Goal: Find specific fact: Find specific fact

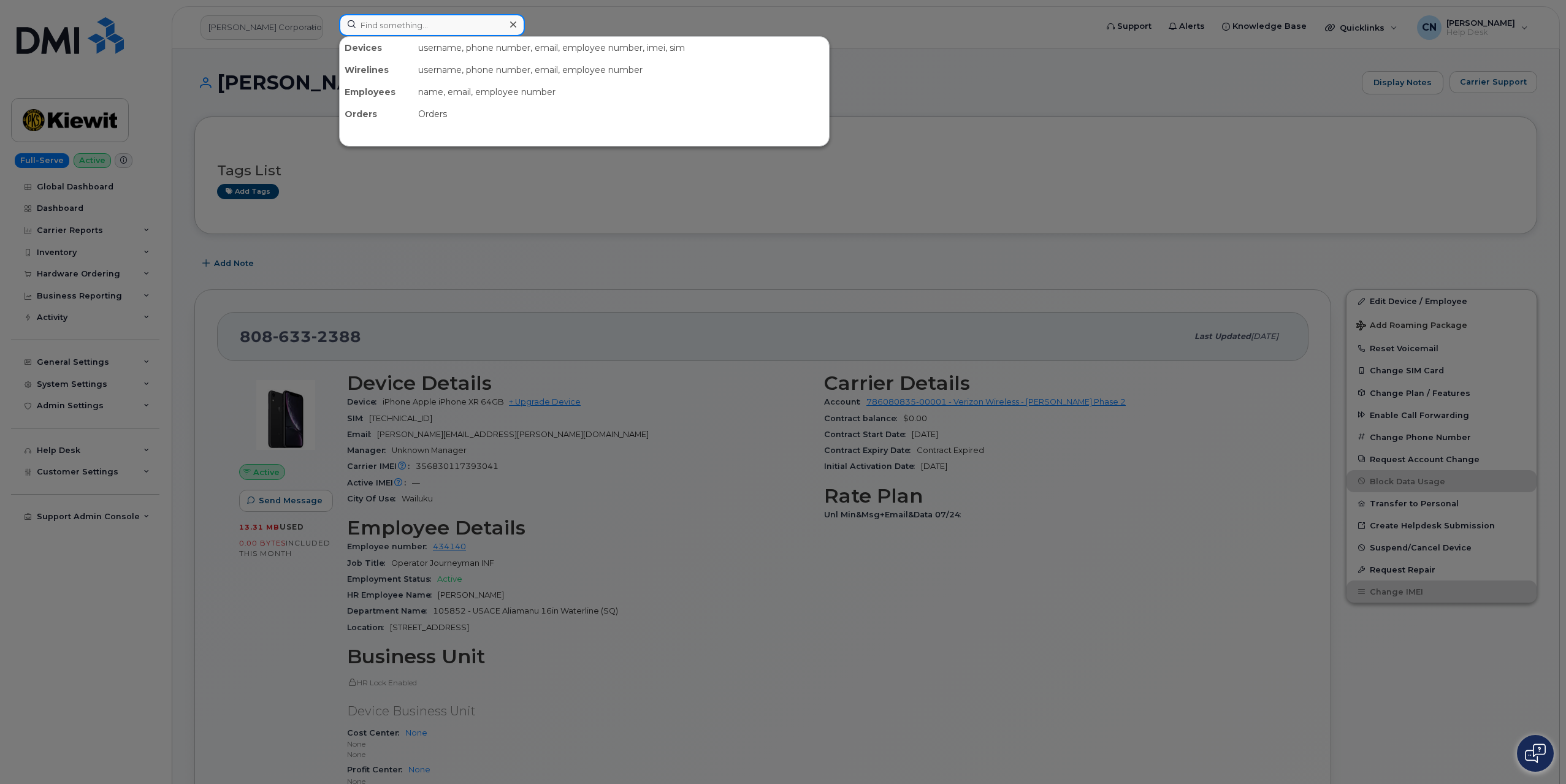
drag, startPoint x: 395, startPoint y: 14, endPoint x: 400, endPoint y: 23, distance: 10.3
click at [396, 14] on input at bounding box center [431, 25] width 186 height 22
paste input "4235931925"
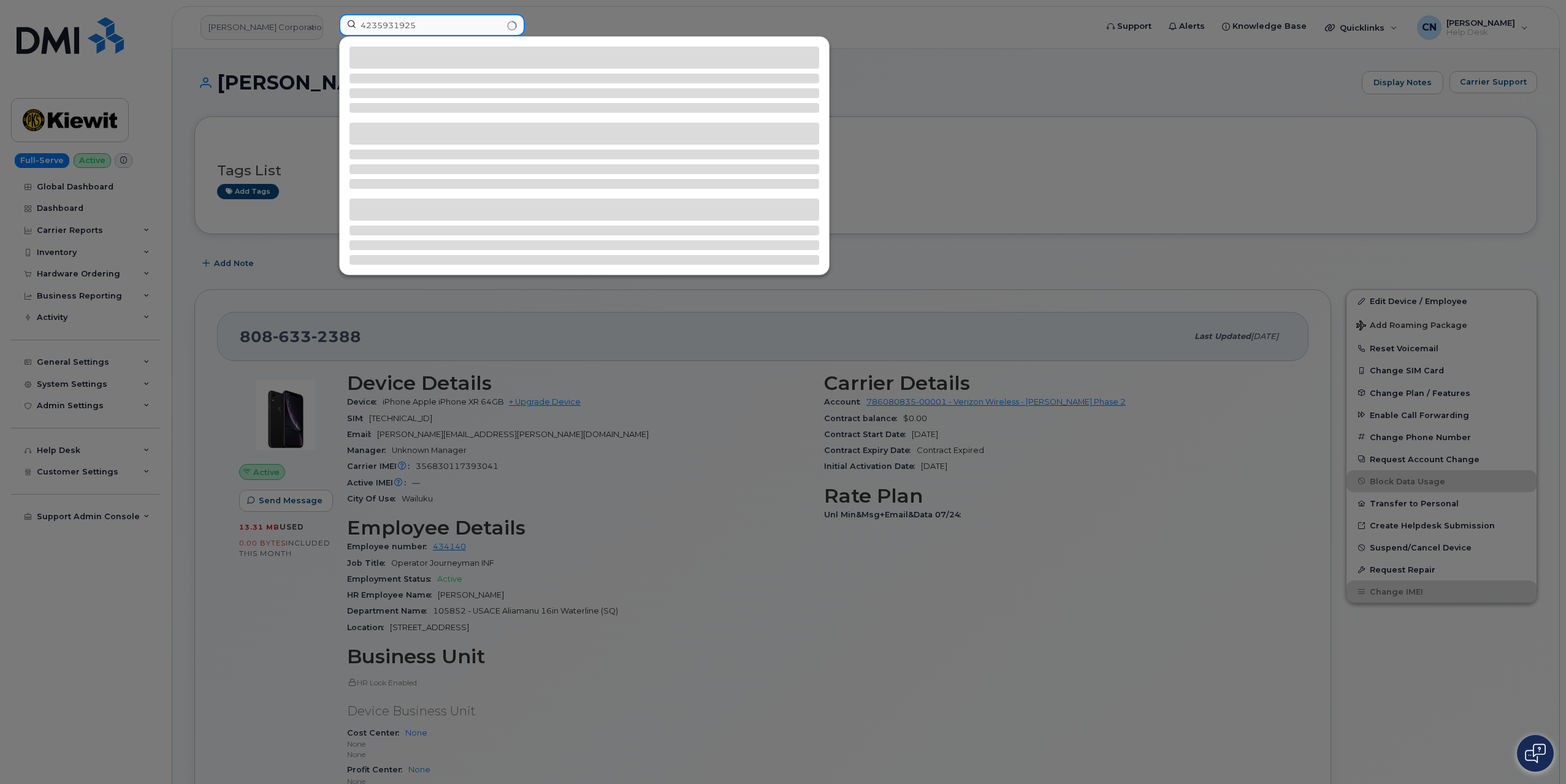
type input "4235931925"
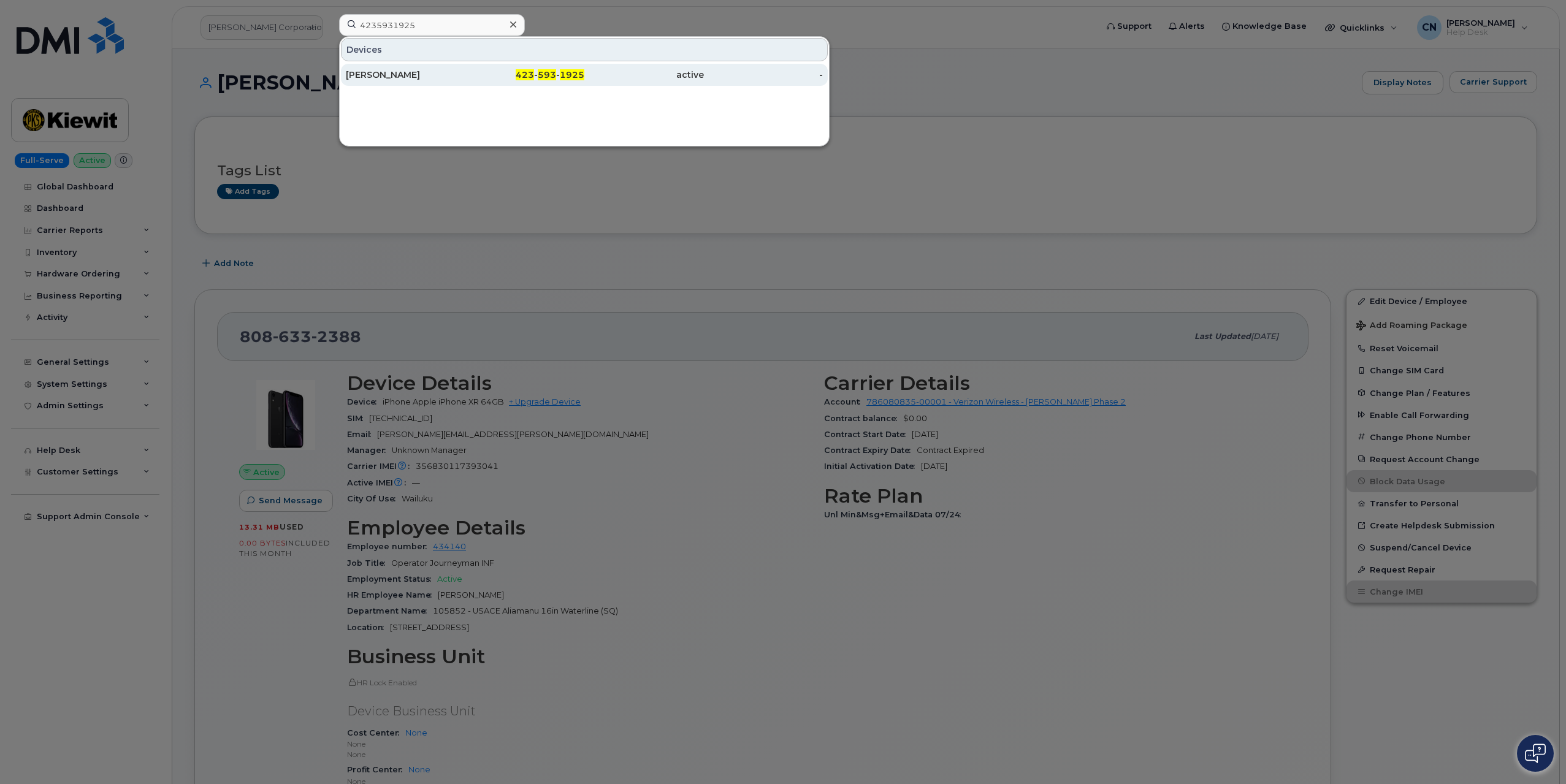
click at [389, 77] on div "JAMES MCGIRL" at bounding box center [405, 74] width 120 height 12
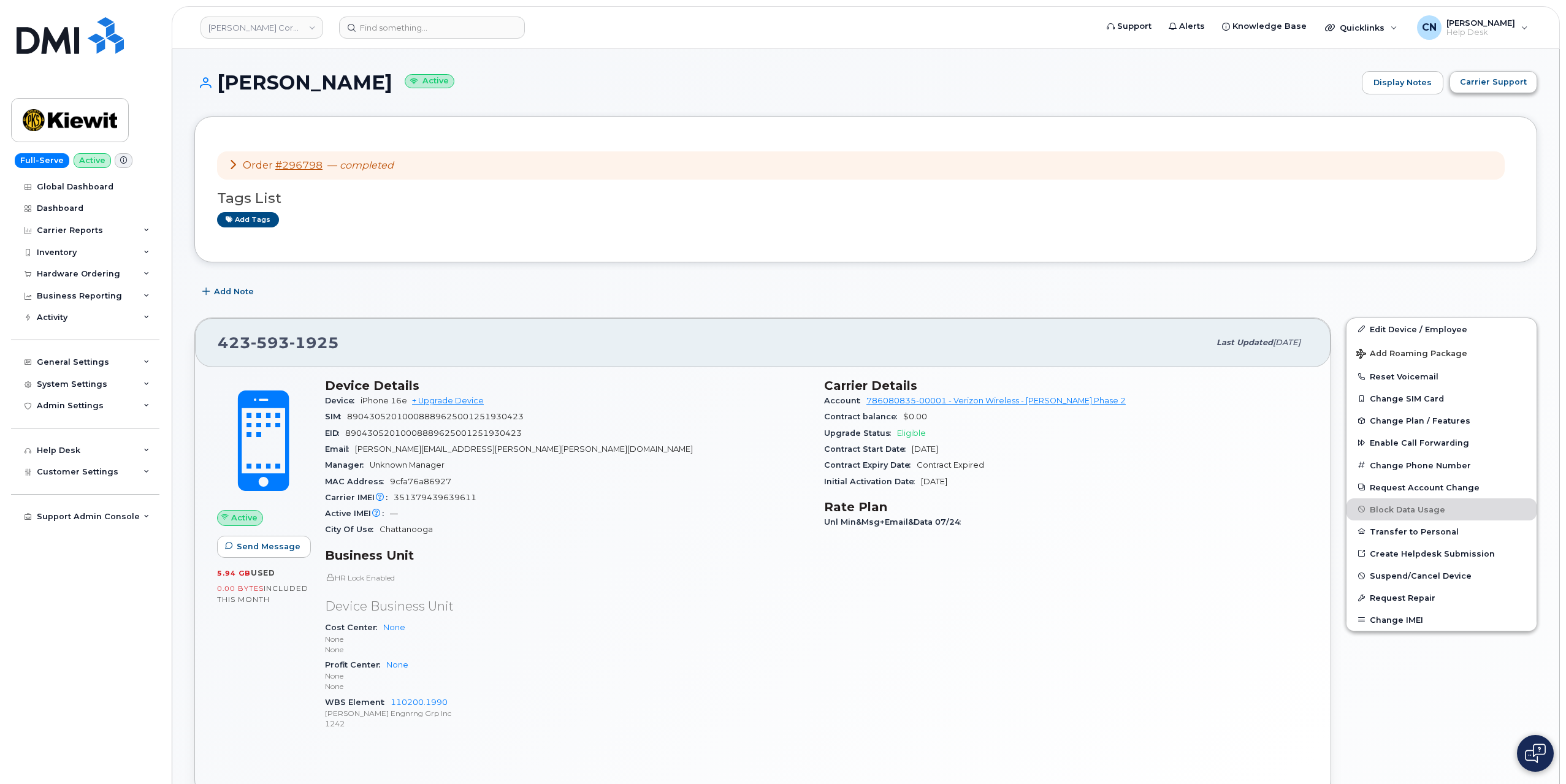
drag, startPoint x: 1485, startPoint y: 62, endPoint x: 1481, endPoint y: 75, distance: 13.6
click at [1480, 80] on span "Carrier Support" at bounding box center [1494, 82] width 67 height 11
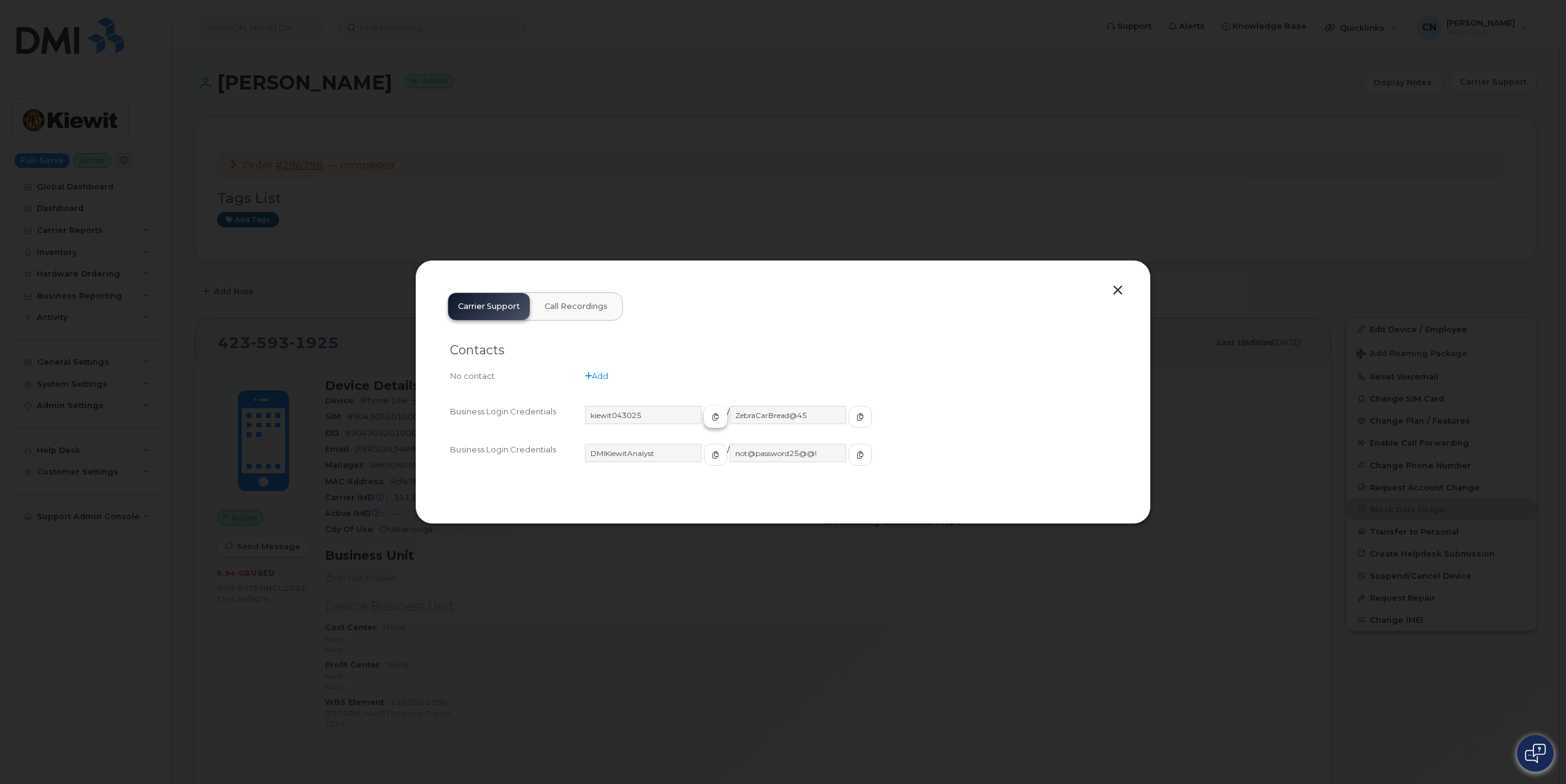
click at [706, 421] on button "button" at bounding box center [715, 417] width 23 height 22
click at [849, 421] on button "button" at bounding box center [860, 417] width 23 height 22
click at [1127, 288] on div "Carrier Support Call Recordings Contacts No contact Add Business Login Credenti…" at bounding box center [783, 392] width 691 height 220
click at [1116, 289] on button "button" at bounding box center [1117, 290] width 18 height 17
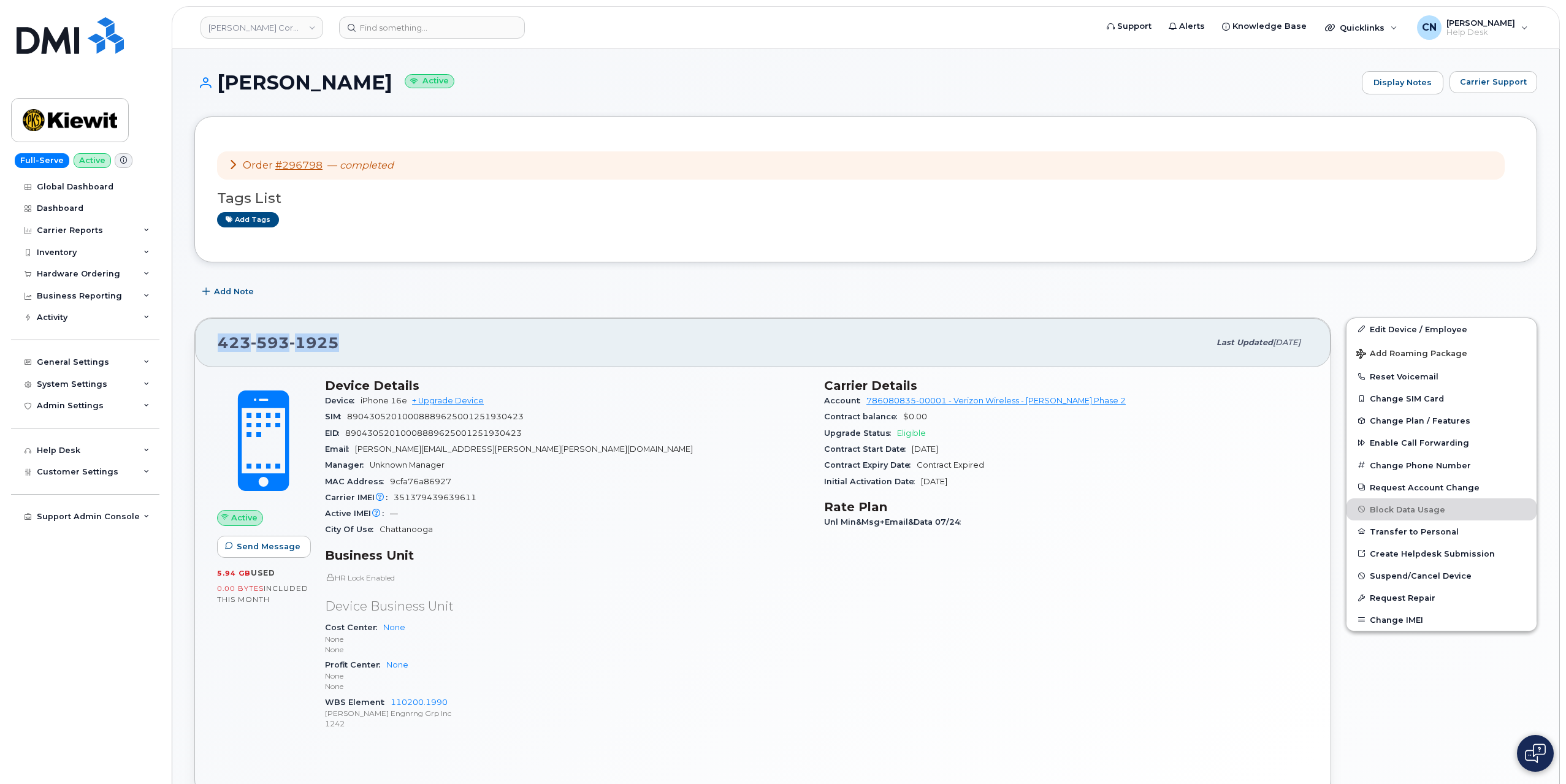
drag, startPoint x: 352, startPoint y: 355, endPoint x: 224, endPoint y: 303, distance: 138.2
click at [216, 341] on div "423 593 1925 Last updated Aug 07, 2025" at bounding box center [763, 342] width 1136 height 49
copy span "423 593 1925"
click at [391, 36] on input at bounding box center [431, 27] width 186 height 22
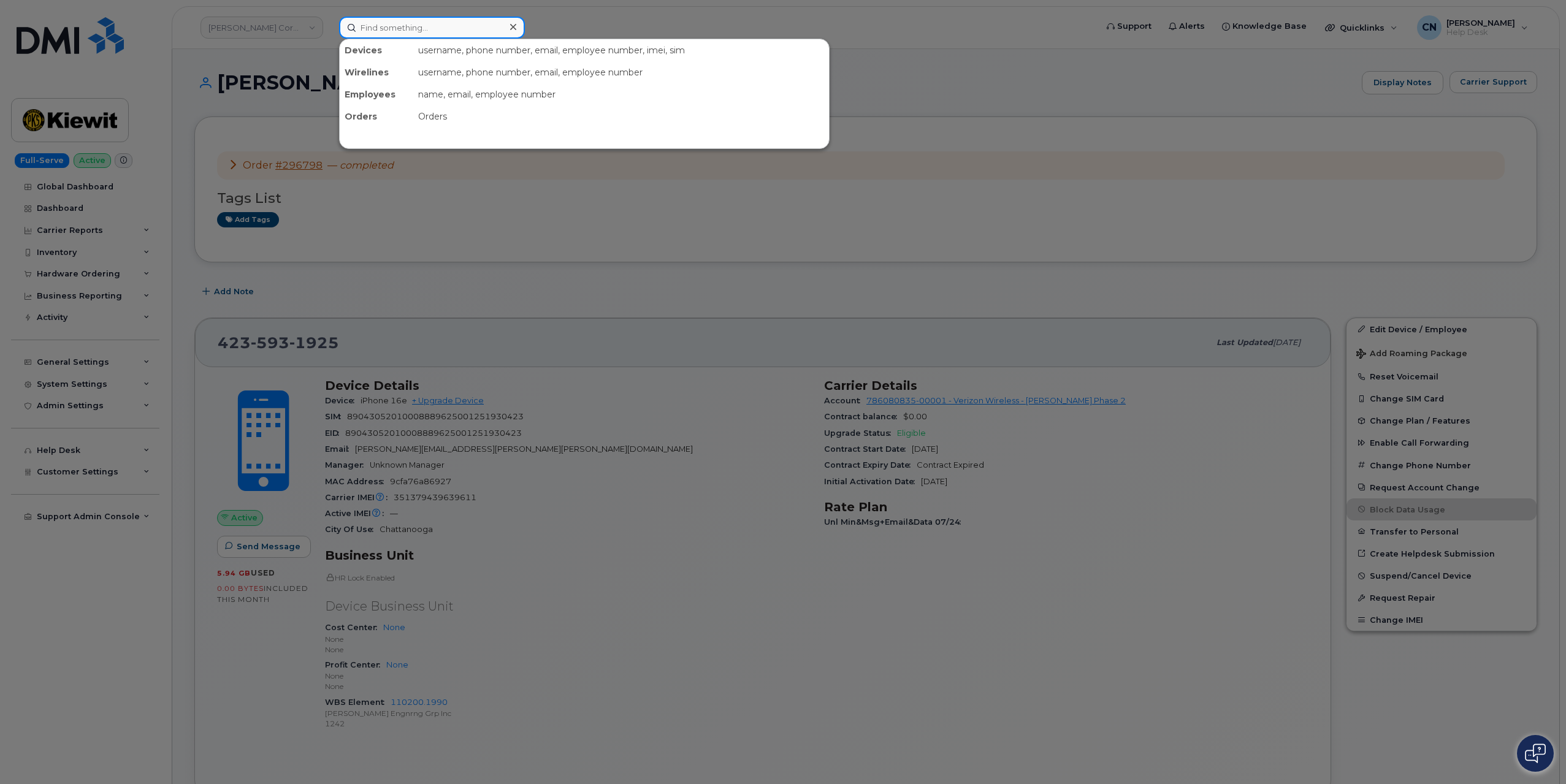
paste input "6047985833"
drag, startPoint x: 431, startPoint y: 30, endPoint x: 317, endPoint y: 26, distance: 114.1
click at [329, 25] on div "6047985833 No results" at bounding box center [714, 27] width 769 height 22
paste input "[PERSON_NAME]"
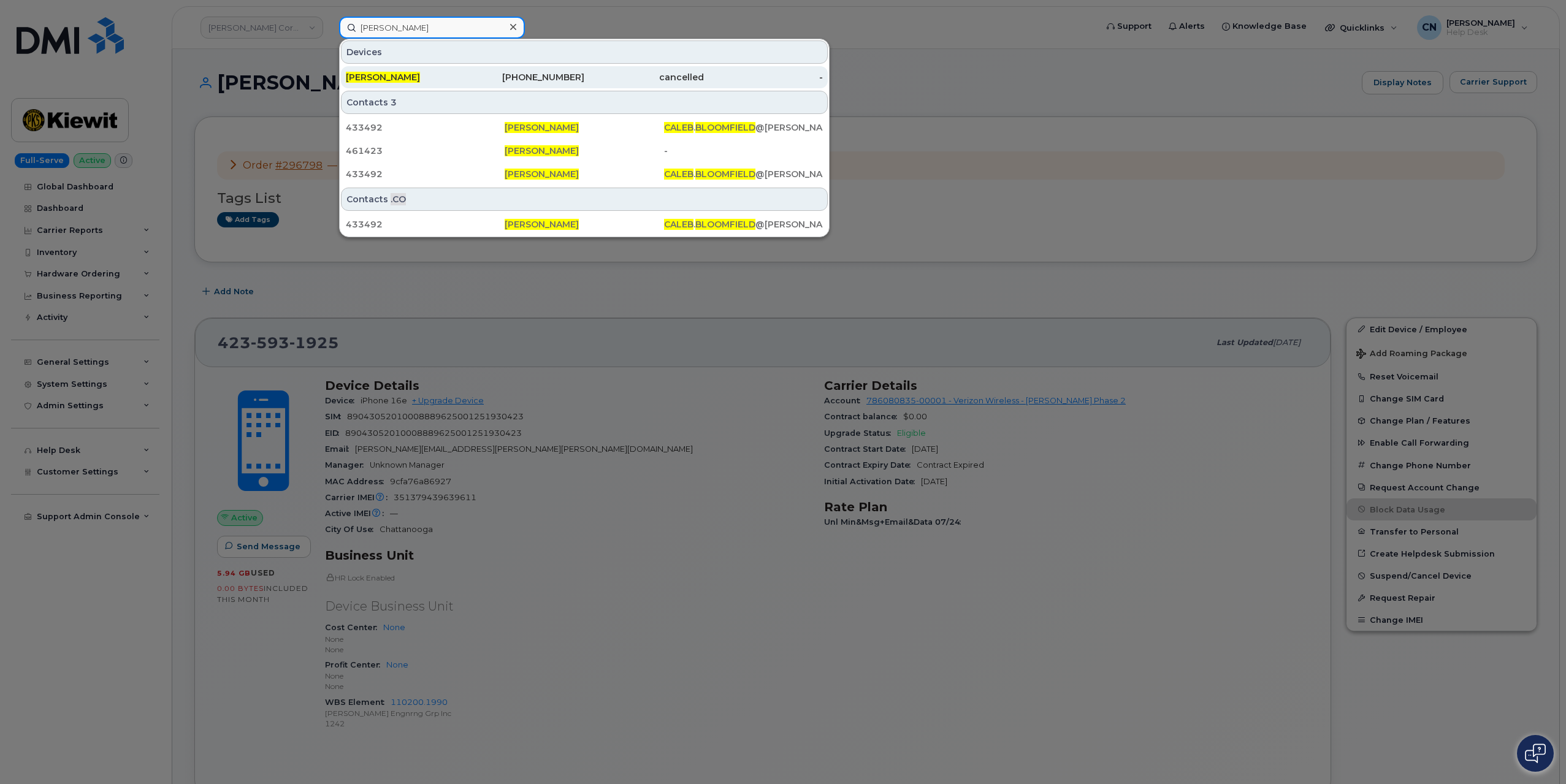
type input "[PERSON_NAME]"
click at [399, 72] on span "[PERSON_NAME]" at bounding box center [383, 77] width 74 height 11
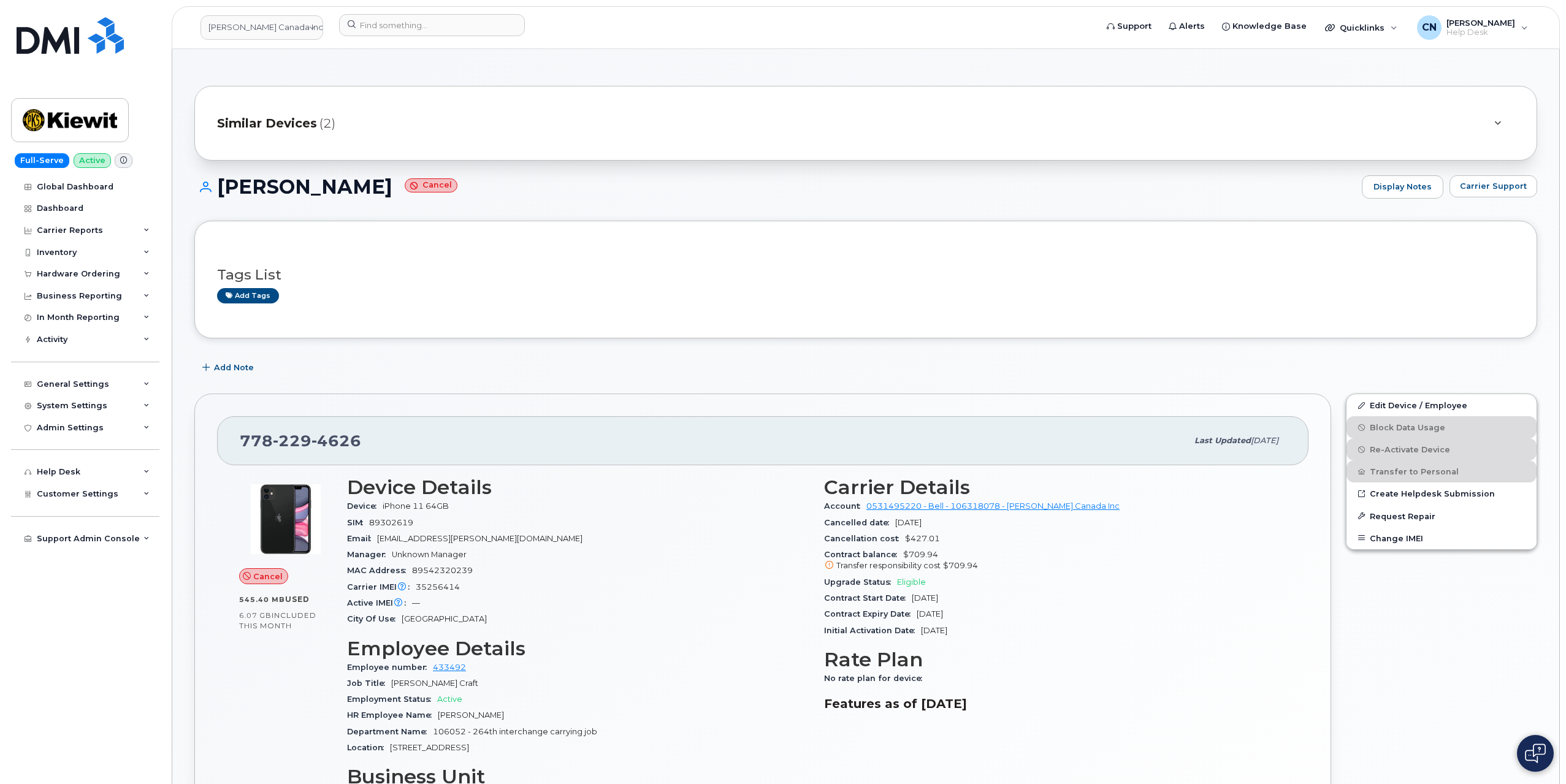
click at [299, 125] on span "Similar Devices" at bounding box center [267, 123] width 100 height 18
